Goal: Task Accomplishment & Management: Manage account settings

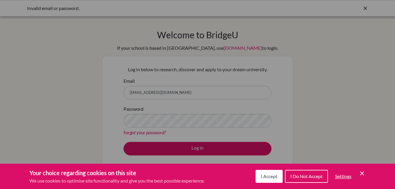
click at [363, 172] on icon "Save and close" at bounding box center [362, 173] width 4 height 4
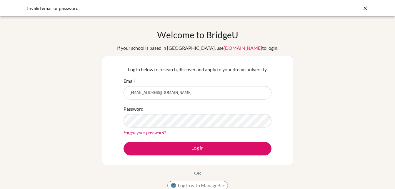
click at [170, 112] on div "Password Forgot your password?" at bounding box center [198, 120] width 148 height 31
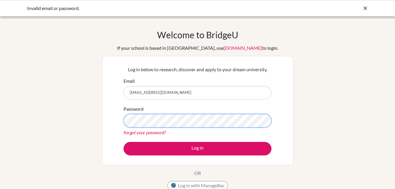
click at [124, 142] on button "Log in" at bounding box center [198, 149] width 148 height 14
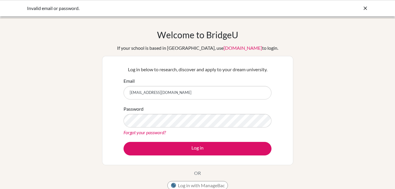
click at [201, 93] on input "[EMAIL_ADDRESS][DOMAIN_NAME]" at bounding box center [198, 93] width 148 height 14
type input "s"
click at [201, 93] on input "Email" at bounding box center [198, 93] width 148 height 14
click at [167, 94] on input "[EMAIL_ADDRESS][DOMAIN_NAME]" at bounding box center [198, 93] width 148 height 14
type input "[EMAIL_ADDRESS][DOMAIN_NAME]"
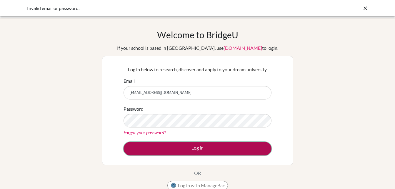
click at [192, 144] on button "Log in" at bounding box center [198, 149] width 148 height 14
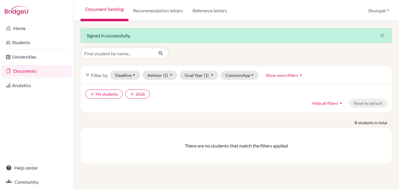
click at [50, 72] on link "Documents" at bounding box center [36, 71] width 71 height 12
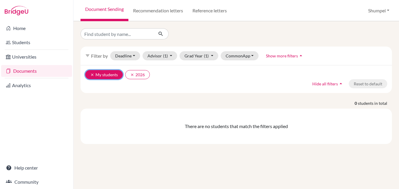
click at [91, 75] on icon "clear" at bounding box center [92, 75] width 4 height 4
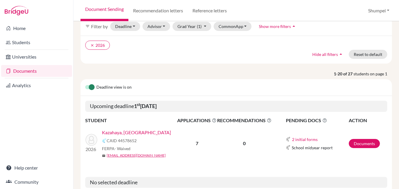
scroll to position [59, 0]
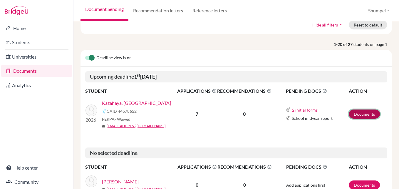
click at [368, 114] on link "Documents" at bounding box center [364, 113] width 31 height 9
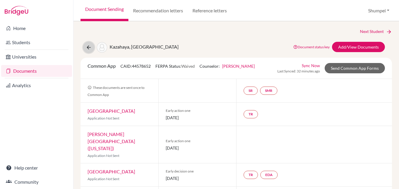
click at [89, 50] on icon at bounding box center [89, 47] width 6 height 6
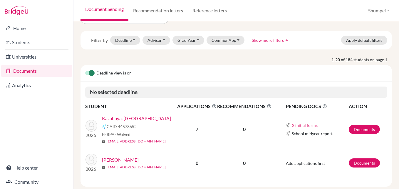
scroll to position [29, 0]
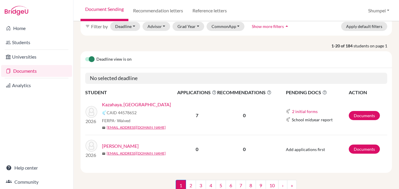
click at [121, 103] on link "Kazahaya, [GEOGRAPHIC_DATA]" at bounding box center [136, 104] width 69 height 7
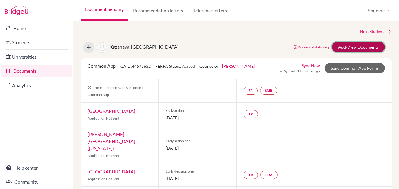
click at [352, 48] on link "Add/View Documents" at bounding box center [358, 47] width 53 height 10
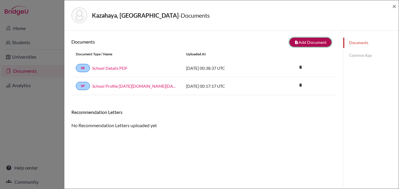
click at [297, 45] on button "note_add Add Document" at bounding box center [311, 42] width 42 height 9
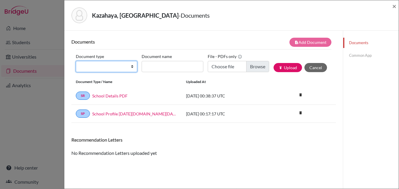
click at [133, 69] on select "Change explanation for Common App reports Counselor recommendation Internationa…" at bounding box center [106, 66] width 61 height 11
click at [282, 171] on div "Documents note_add Add Document Document type Change explanation for Common App…" at bounding box center [203, 125] width 265 height 175
click at [133, 67] on select "Change explanation for Common App reports Counselor recommendation Internationa…" at bounding box center [106, 66] width 61 height 11
click at [264, 145] on div "Recommendation Letters" at bounding box center [204, 142] width 274 height 10
click at [318, 69] on button "Cancel" at bounding box center [316, 67] width 23 height 9
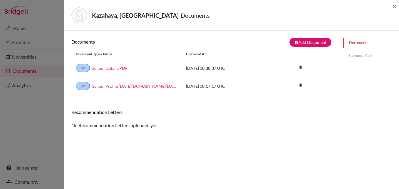
click at [215, 24] on div "Kazahaya, Marin - Documents ×" at bounding box center [232, 15] width 330 height 25
click at [396, 6] on span "×" at bounding box center [395, 6] width 4 height 9
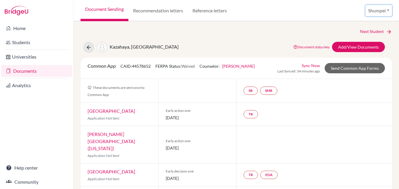
click at [385, 11] on button "Shumpei" at bounding box center [379, 10] width 26 height 11
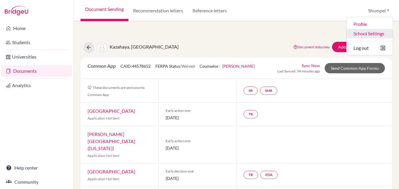
click at [377, 31] on link "School Settings" at bounding box center [370, 33] width 46 height 9
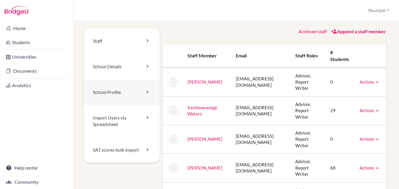
scroll to position [29, 0]
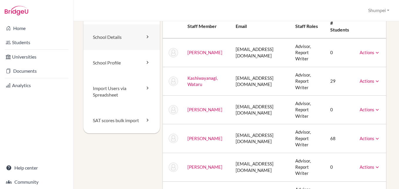
click at [148, 37] on icon at bounding box center [148, 37] width 6 height 6
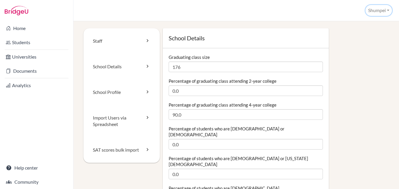
click at [390, 7] on button "Shumpei" at bounding box center [379, 10] width 26 height 11
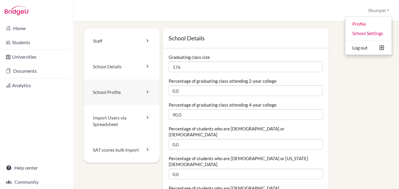
click at [131, 94] on link "School Profile" at bounding box center [122, 92] width 76 height 26
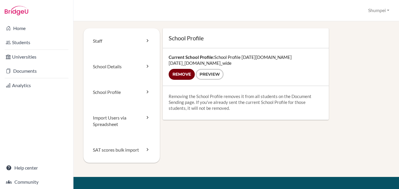
click at [185, 71] on input "Remove" at bounding box center [182, 74] width 26 height 11
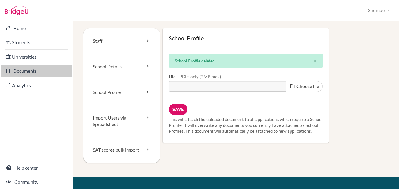
click at [29, 71] on link "Documents" at bounding box center [36, 71] width 71 height 12
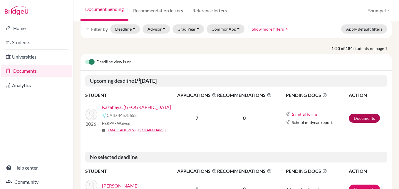
scroll to position [29, 0]
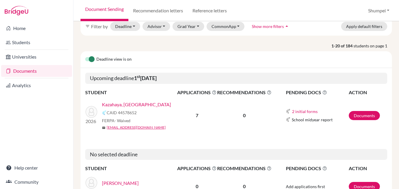
click at [120, 103] on link "Kazahaya, [GEOGRAPHIC_DATA]" at bounding box center [136, 104] width 69 height 7
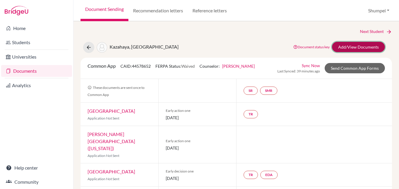
click at [340, 45] on link "Add/View Documents" at bounding box center [358, 47] width 53 height 10
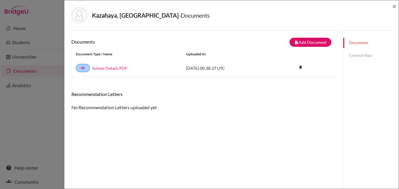
click at [354, 55] on link "Common App" at bounding box center [372, 55] width 56 height 10
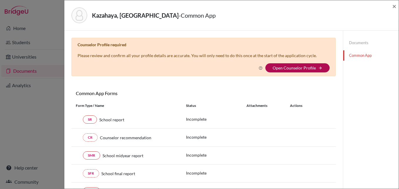
click at [280, 66] on link "Open Counselor Profile" at bounding box center [294, 67] width 43 height 5
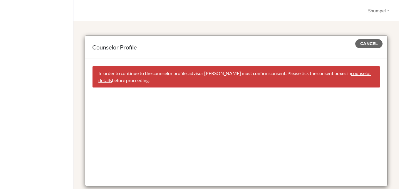
click at [121, 82] on link "counselor details" at bounding box center [235, 76] width 273 height 13
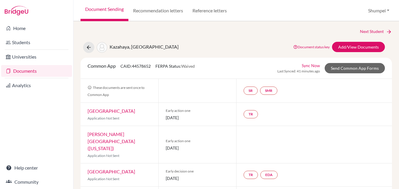
select select "471852"
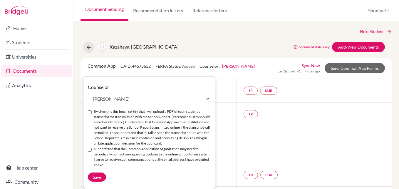
click at [91, 112] on input "By checking this box, I certify that I will upload a PDF of each student’s tran…" at bounding box center [90, 112] width 4 height 4
checkbox input "true"
click at [91, 149] on input "I understand that the Common Application organization may need to periodically …" at bounding box center [90, 150] width 4 height 4
checkbox input "true"
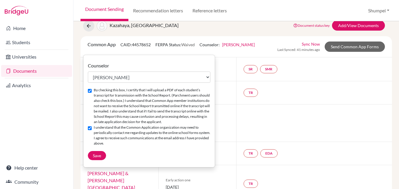
scroll to position [29, 0]
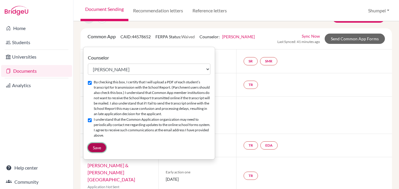
click at [102, 147] on button "Save" at bounding box center [97, 147] width 18 height 9
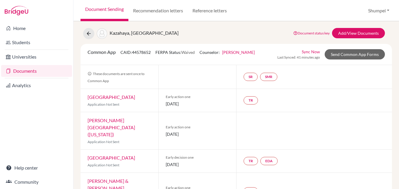
scroll to position [0, 0]
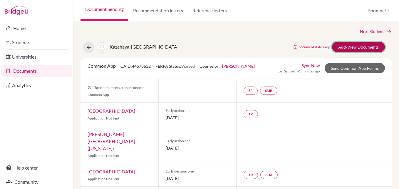
click at [371, 45] on link "Add/View Documents" at bounding box center [358, 47] width 53 height 10
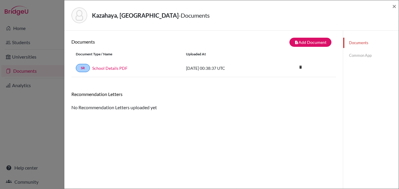
click at [366, 56] on link "Common App" at bounding box center [372, 55] width 56 height 10
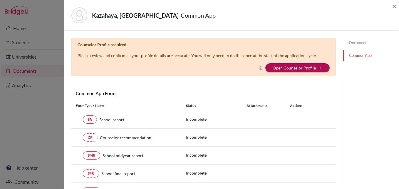
click at [275, 69] on link "Open Counselor Profile" at bounding box center [294, 67] width 43 height 5
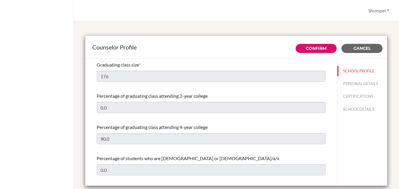
select select "0"
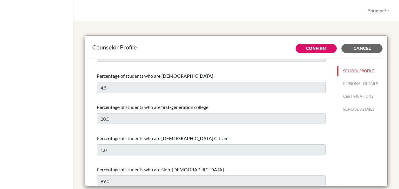
scroll to position [206, 0]
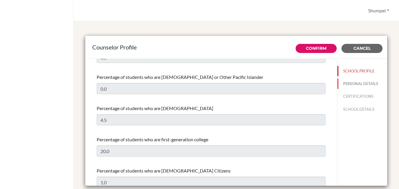
click at [346, 85] on button "PERSONAL DETAILS" at bounding box center [363, 84] width 50 height 10
type input "Shumpei"
type input "[PERSON_NAME]"
type input "Advisor"
type input "81.457211434"
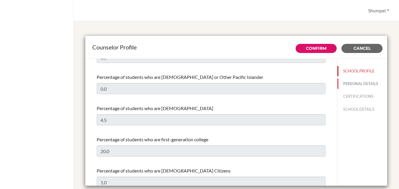
type input "[EMAIL_ADDRESS][DOMAIN_NAME]"
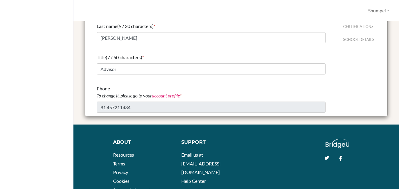
scroll to position [44, 0]
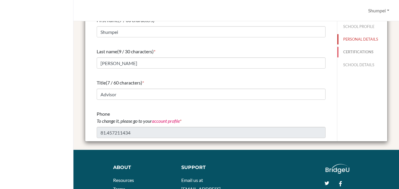
click at [355, 52] on button "CERTIFICATIONS" at bounding box center [363, 52] width 50 height 10
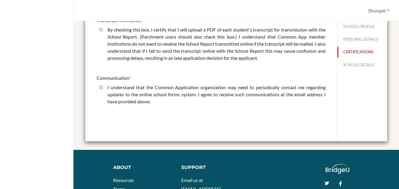
scroll to position [0, 0]
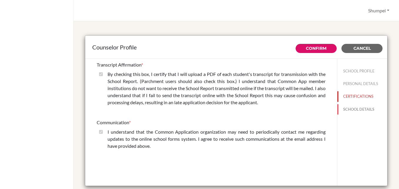
click at [366, 108] on button "SCHOOL DETAILS" at bounding box center [363, 109] width 50 height 10
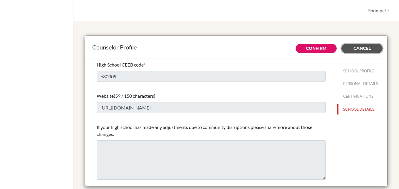
click at [362, 49] on span "Cancel" at bounding box center [362, 48] width 17 height 5
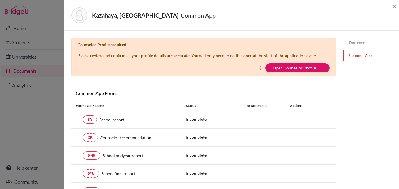
select select "471852"
checkbox input "true"
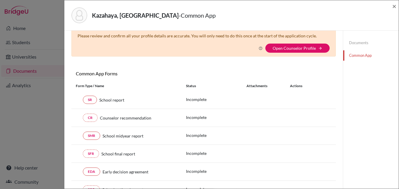
scroll to position [29, 0]
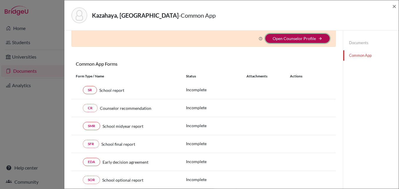
click at [319, 39] on icon "arrow_forward" at bounding box center [321, 38] width 4 height 4
click at [304, 40] on link "Open Counselor Profile" at bounding box center [294, 38] width 43 height 5
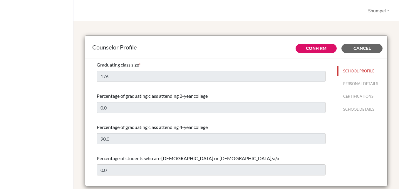
select select "0"
click at [371, 46] on button "Cancel" at bounding box center [362, 48] width 41 height 9
type input "CAS (creativity, activity, service), which is one of IB requirements."
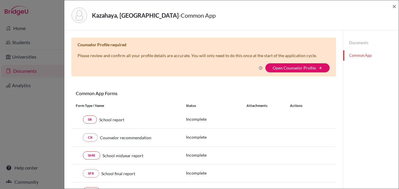
select select "471852"
checkbox input "true"
click at [396, 6] on span "×" at bounding box center [395, 6] width 4 height 9
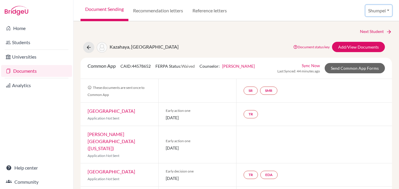
click at [386, 10] on button "Shumpei" at bounding box center [379, 10] width 26 height 11
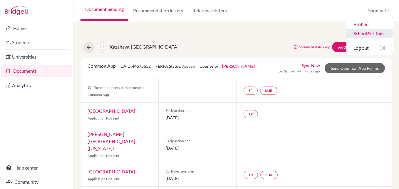
click at [376, 34] on link "School Settings" at bounding box center [370, 33] width 46 height 9
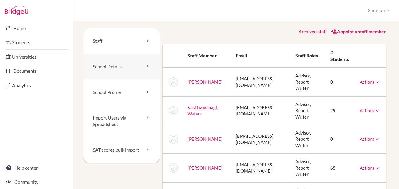
click at [120, 67] on link "School Details" at bounding box center [122, 67] width 76 height 26
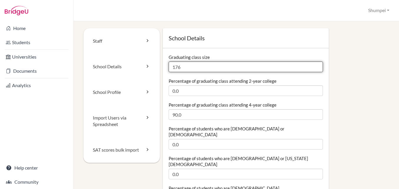
click at [195, 64] on input "176" at bounding box center [246, 66] width 154 height 11
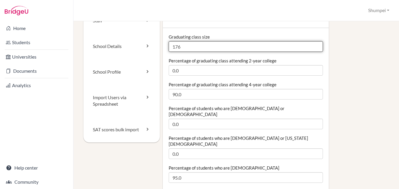
scroll to position [29, 0]
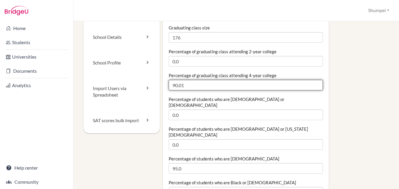
click at [313, 84] on input "90.01" at bounding box center [246, 85] width 154 height 11
click at [313, 84] on input "90.02" at bounding box center [246, 85] width 154 height 11
click at [313, 84] on input "90.03" at bounding box center [246, 85] width 154 height 11
click at [313, 87] on input "90.02" at bounding box center [246, 85] width 154 height 11
click at [313, 87] on input "90.01" at bounding box center [246, 85] width 154 height 11
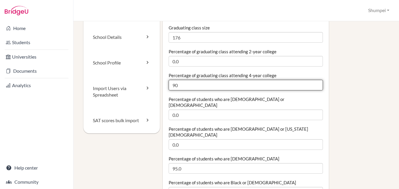
click at [313, 87] on input "90" at bounding box center [246, 85] width 154 height 11
click at [313, 84] on input "90.01" at bounding box center [246, 85] width 154 height 11
click at [313, 84] on input "90.02" at bounding box center [246, 85] width 154 height 11
click at [313, 84] on input "90.32" at bounding box center [246, 85] width 154 height 11
type input "95"
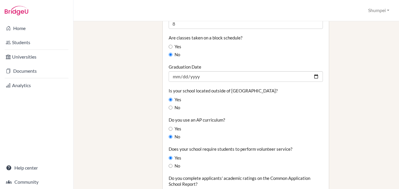
scroll to position [441, 0]
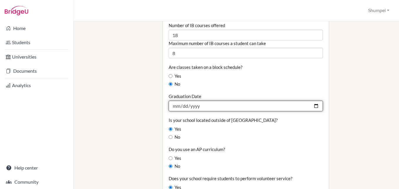
click at [313, 101] on input "2025-03-31" at bounding box center [246, 106] width 154 height 11
click at [180, 101] on input "2025-03-31" at bounding box center [246, 106] width 154 height 11
click at [181, 101] on input "2025-03-31" at bounding box center [246, 106] width 154 height 11
click at [183, 101] on input "2025-03-31" at bounding box center [246, 106] width 154 height 11
click at [184, 101] on input "2025-03-31" at bounding box center [246, 106] width 154 height 11
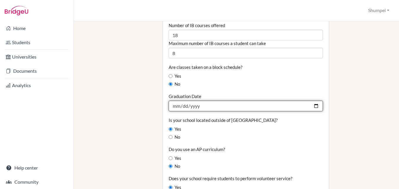
click at [182, 101] on input "2025-03-31" at bounding box center [246, 106] width 154 height 11
click at [203, 101] on input "2025-03-31" at bounding box center [246, 106] width 154 height 11
click at [201, 101] on input "2025-03-31" at bounding box center [246, 106] width 154 height 11
drag, startPoint x: 196, startPoint y: 88, endPoint x: 193, endPoint y: 88, distance: 3.5
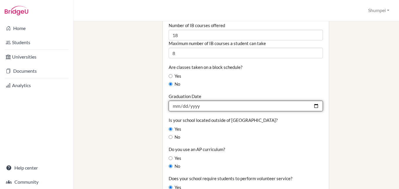
click at [195, 101] on input "2025-03-31" at bounding box center [246, 106] width 154 height 11
click at [181, 101] on input "2025-03-31" at bounding box center [246, 106] width 154 height 11
click at [314, 101] on input "2025-03-31" at bounding box center [246, 106] width 154 height 11
type input "2026-03-31"
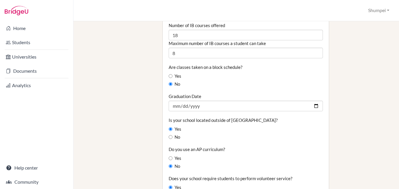
click at [130, 114] on div "Staff School Details School Profile Import Users via Spreadsheet SAT scores bul…" at bounding box center [237, 51] width 306 height 929
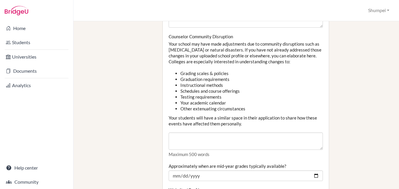
scroll to position [706, 0]
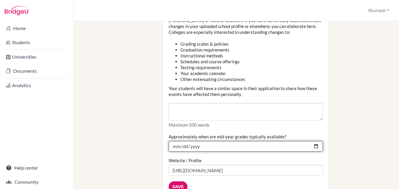
click at [313, 141] on input "2024-09-30" at bounding box center [246, 146] width 154 height 11
type input "2025-09-30"
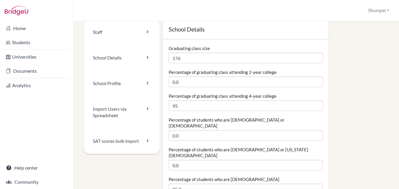
scroll to position [0, 0]
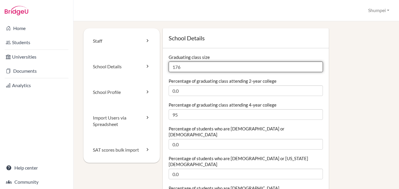
click at [203, 67] on input "176" at bounding box center [246, 66] width 154 height 11
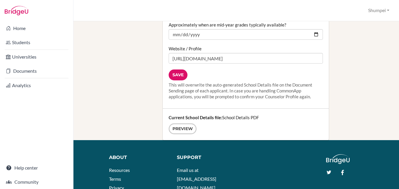
scroll to position [824, 0]
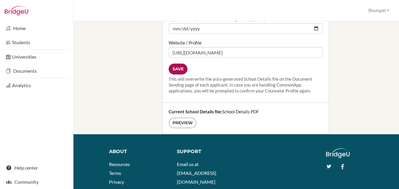
type input "174"
click at [176, 64] on input "Save" at bounding box center [178, 69] width 19 height 11
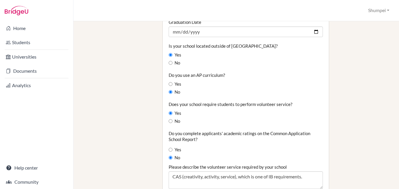
scroll to position [465, 0]
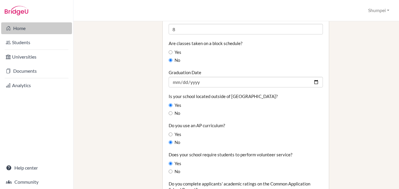
click at [29, 27] on link "Home" at bounding box center [36, 28] width 71 height 12
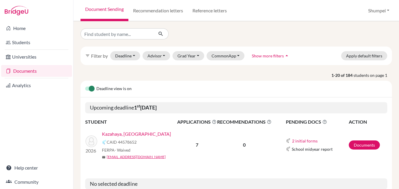
scroll to position [29, 0]
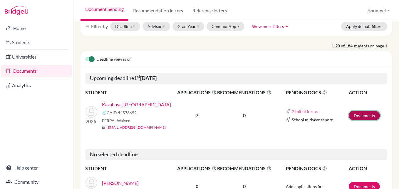
click at [358, 116] on link "Documents" at bounding box center [364, 115] width 31 height 9
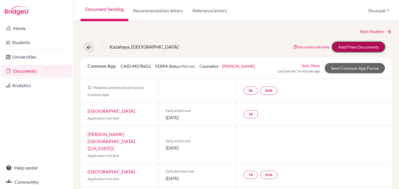
click at [370, 49] on link "Add/View Documents" at bounding box center [358, 47] width 53 height 10
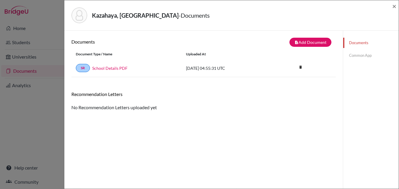
click at [362, 55] on link "Common App" at bounding box center [372, 55] width 56 height 10
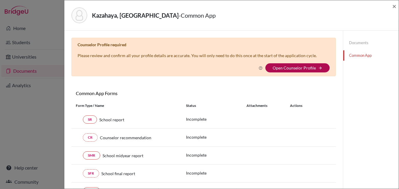
click at [281, 66] on link "Open Counselor Profile" at bounding box center [294, 67] width 43 height 5
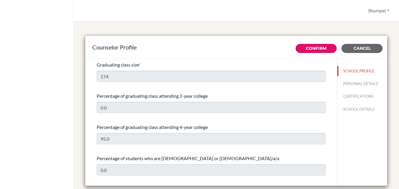
select select "0"
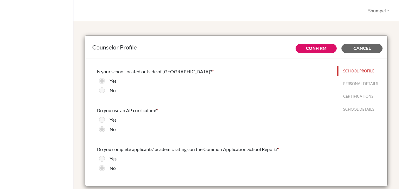
scroll to position [555, 0]
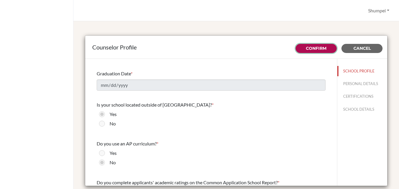
click at [318, 50] on link "Confirm" at bounding box center [316, 48] width 21 height 5
type input "CAS (creativity, activity, service), which is one of IB requirements."
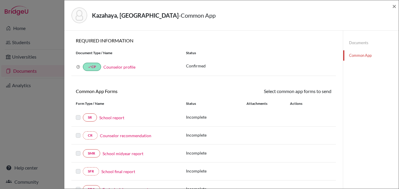
click at [113, 117] on link "School report" at bounding box center [111, 117] width 25 height 6
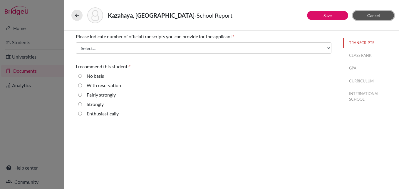
click at [371, 15] on span "Cancel" at bounding box center [374, 15] width 13 height 5
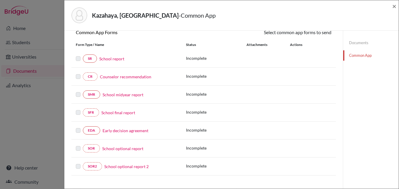
scroll to position [29, 0]
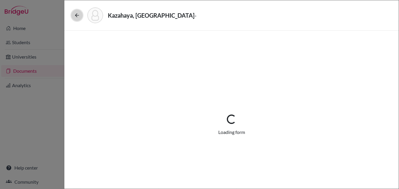
click at [76, 16] on icon at bounding box center [77, 15] width 6 height 6
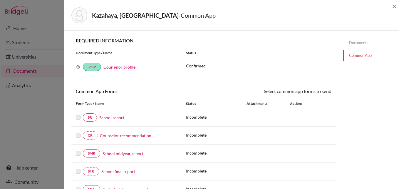
click at [53, 43] on div "Kazahaya, Marin - Common App × × REQUIRED INFORMATION Document Type / Name Stat…" at bounding box center [199, 94] width 399 height 189
click at [89, 120] on link "SR" at bounding box center [90, 117] width 14 height 8
click at [96, 118] on link "SR" at bounding box center [90, 117] width 14 height 8
click at [93, 119] on link "SR" at bounding box center [90, 117] width 14 height 8
click at [231, 60] on div "Why am I being asked to do this? Confirming your Common App counselor profile e…" at bounding box center [203, 67] width 265 height 18
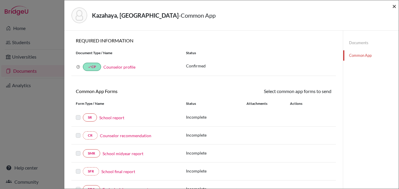
click at [394, 6] on span "×" at bounding box center [395, 6] width 4 height 9
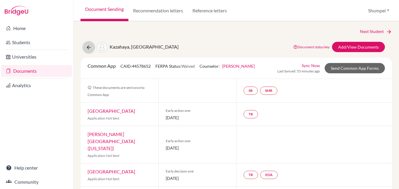
click at [90, 43] on button at bounding box center [88, 47] width 11 height 11
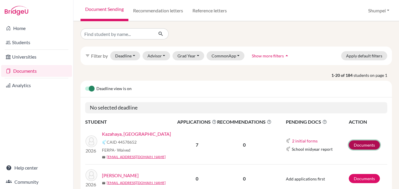
click at [354, 146] on link "Documents" at bounding box center [364, 144] width 31 height 9
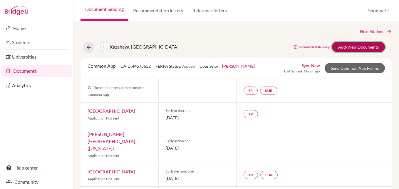
click at [358, 49] on link "Add/View Documents" at bounding box center [358, 47] width 53 height 10
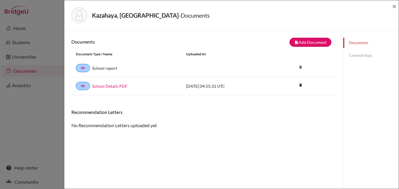
click at [364, 57] on link "Common App" at bounding box center [372, 55] width 56 height 10
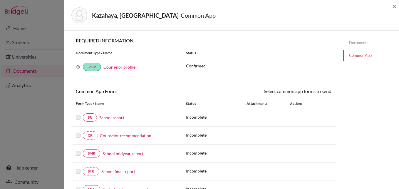
click at [361, 41] on link "Documents" at bounding box center [372, 43] width 56 height 10
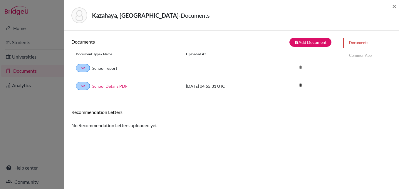
click at [368, 55] on link "Common App" at bounding box center [372, 55] width 56 height 10
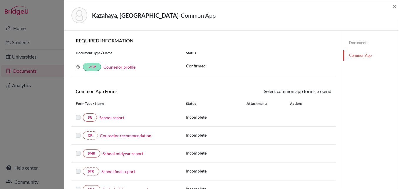
scroll to position [29, 0]
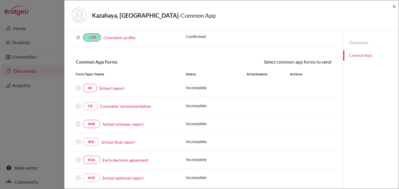
click at [115, 88] on link "School report" at bounding box center [111, 88] width 25 height 6
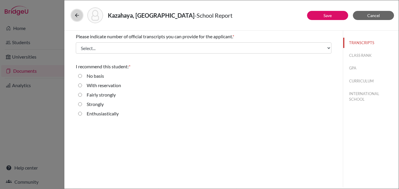
click at [74, 18] on icon at bounding box center [77, 15] width 6 height 6
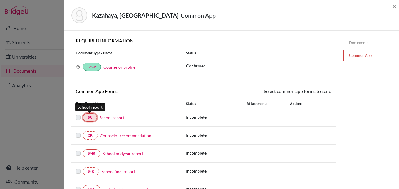
click at [93, 118] on link "SR" at bounding box center [90, 117] width 14 height 8
click at [94, 116] on link "SR" at bounding box center [90, 117] width 14 height 8
click at [80, 114] on label at bounding box center [78, 114] width 5 height 0
click at [90, 116] on link "SR" at bounding box center [90, 117] width 14 height 8
click at [108, 119] on link "School report" at bounding box center [111, 117] width 25 height 6
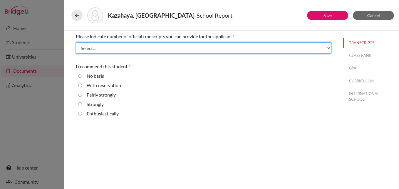
click at [310, 48] on select "Select... 1 2 3 4" at bounding box center [204, 47] width 256 height 11
select select "1"
click at [76, 42] on select "Select... 1 2 3 4" at bounding box center [204, 47] width 256 height 11
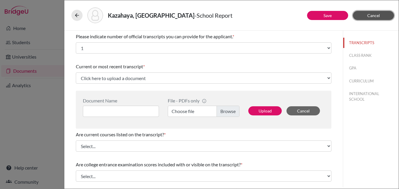
click at [365, 18] on button "Cancel" at bounding box center [373, 15] width 41 height 9
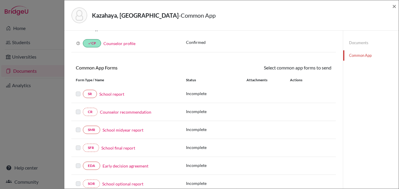
scroll to position [29, 0]
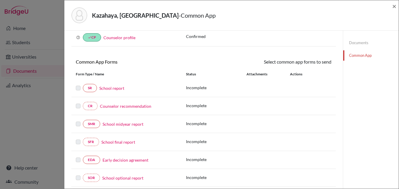
click at [124, 106] on link "Counselor recommendation" at bounding box center [125, 106] width 51 height 6
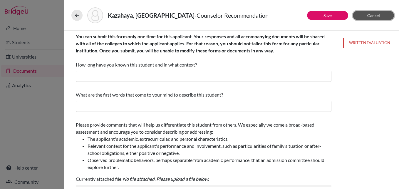
click at [383, 16] on button "Cancel" at bounding box center [373, 15] width 41 height 9
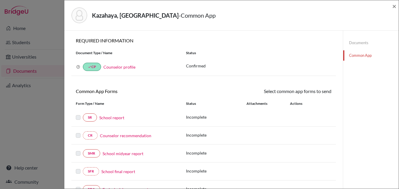
click at [140, 135] on link "Counselor recommendation" at bounding box center [125, 135] width 51 height 6
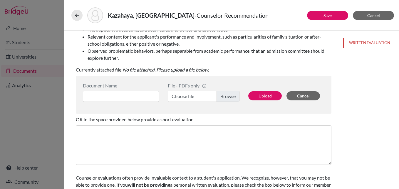
scroll to position [139, 0]
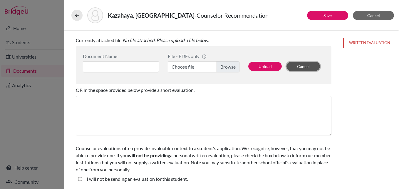
click at [302, 66] on button "Cancel" at bounding box center [304, 66] width 34 height 9
click at [294, 67] on button "Cancel" at bounding box center [304, 66] width 34 height 9
click at [366, 18] on button "Cancel" at bounding box center [373, 15] width 41 height 9
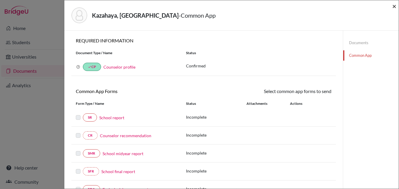
click at [395, 4] on span "×" at bounding box center [395, 6] width 4 height 9
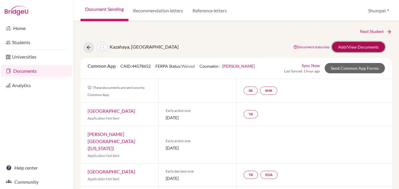
click at [358, 47] on link "Add/View Documents" at bounding box center [358, 47] width 53 height 10
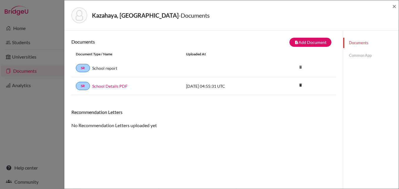
click at [352, 54] on link "Common App" at bounding box center [372, 55] width 56 height 10
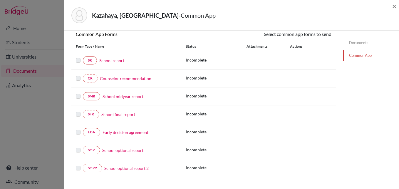
scroll to position [88, 0]
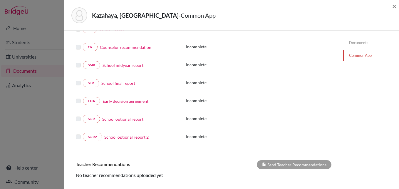
click at [128, 66] on link "School midyear report" at bounding box center [123, 65] width 41 height 6
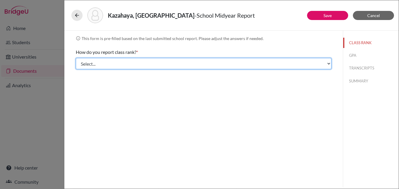
click at [132, 66] on select "Select... Exact Decile Quintile Quartile None" at bounding box center [204, 63] width 256 height 11
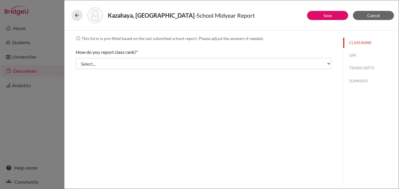
click at [165, 46] on div "info This form is pre-filled based on the last submitted school report. Please …" at bounding box center [204, 53] width 256 height 36
click at [353, 57] on button "GPA" at bounding box center [372, 55] width 56 height 10
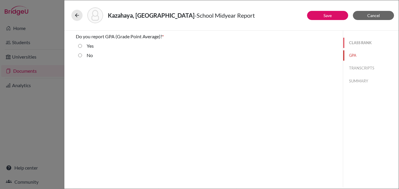
click at [359, 40] on button "CLASS RANK" at bounding box center [372, 43] width 56 height 10
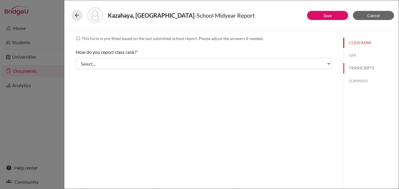
click at [358, 67] on button "TRANSCRIPTS" at bounding box center [372, 68] width 56 height 10
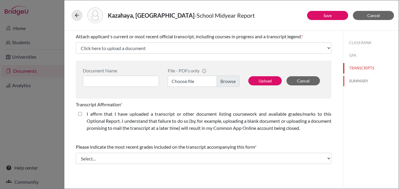
click at [360, 80] on button "SUMMARY" at bounding box center [372, 81] width 56 height 10
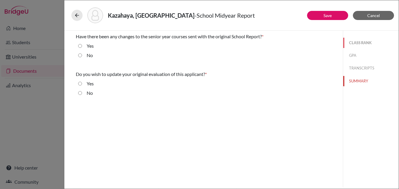
click at [358, 42] on button "CLASS RANK" at bounding box center [372, 43] width 56 height 10
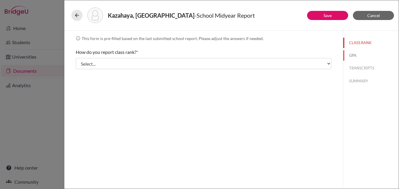
click at [351, 55] on button "GPA" at bounding box center [372, 55] width 56 height 10
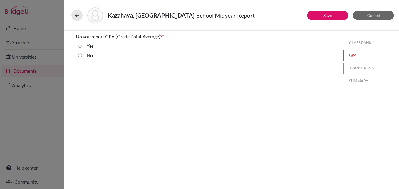
click at [363, 68] on button "TRANSCRIPTS" at bounding box center [372, 68] width 56 height 10
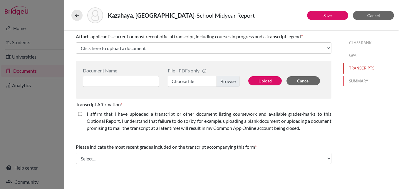
click at [354, 80] on button "SUMMARY" at bounding box center [372, 81] width 56 height 10
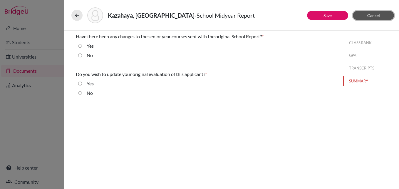
click at [372, 16] on span "Cancel" at bounding box center [374, 15] width 13 height 5
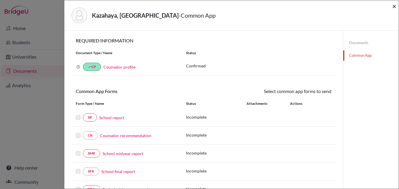
drag, startPoint x: 396, startPoint y: 6, endPoint x: 387, endPoint y: 11, distance: 10.7
click at [396, 6] on span "×" at bounding box center [395, 6] width 4 height 9
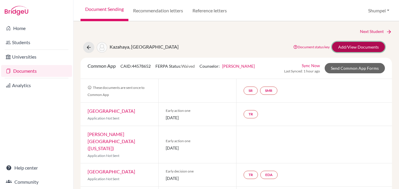
click at [351, 45] on link "Add/View Documents" at bounding box center [358, 47] width 53 height 10
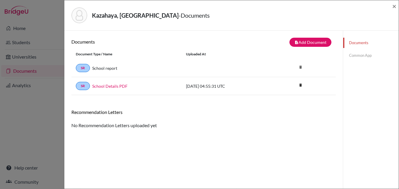
click at [366, 56] on link "Common App" at bounding box center [372, 55] width 56 height 10
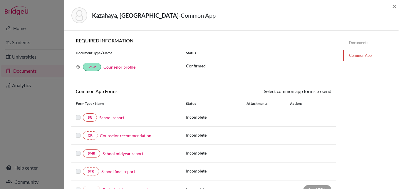
scroll to position [59, 0]
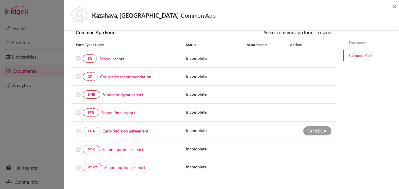
click at [116, 61] on link "School report" at bounding box center [111, 59] width 25 height 6
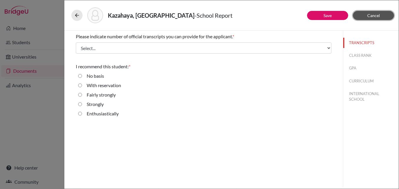
click at [384, 14] on button "Cancel" at bounding box center [373, 15] width 41 height 9
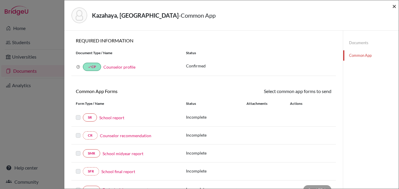
click at [395, 5] on span "×" at bounding box center [395, 6] width 4 height 9
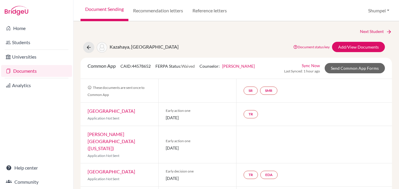
click at [107, 112] on link "[GEOGRAPHIC_DATA]" at bounding box center [112, 111] width 48 height 6
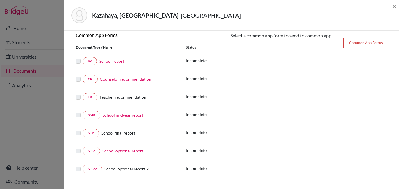
scroll to position [29, 0]
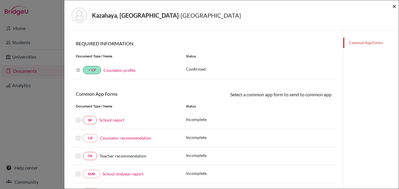
drag, startPoint x: 395, startPoint y: 4, endPoint x: 383, endPoint y: 18, distance: 18.2
click at [395, 4] on span "×" at bounding box center [395, 6] width 4 height 9
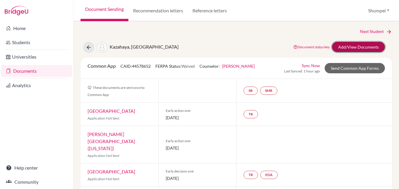
click at [354, 47] on link "Add/View Documents" at bounding box center [358, 47] width 53 height 10
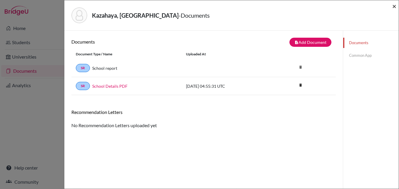
click at [394, 6] on span "×" at bounding box center [395, 6] width 4 height 9
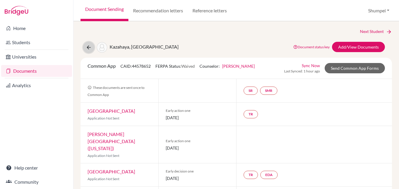
click at [92, 47] on button at bounding box center [88, 47] width 11 height 11
